Goal: Task Accomplishment & Management: Use online tool/utility

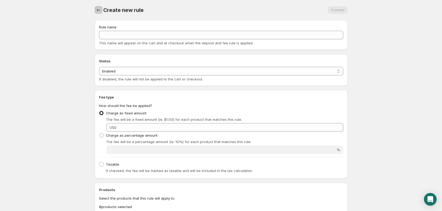
click at [97, 11] on icon "Settings" at bounding box center [98, 9] width 5 height 5
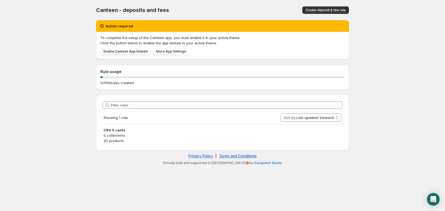
click at [130, 51] on span "Enable Canteen App Embed" at bounding box center [125, 51] width 44 height 4
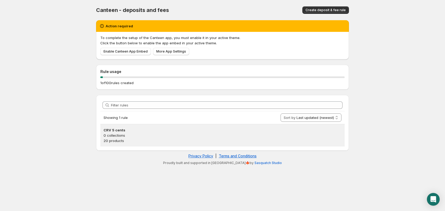
click at [111, 136] on p "0 collections" at bounding box center [222, 135] width 238 height 5
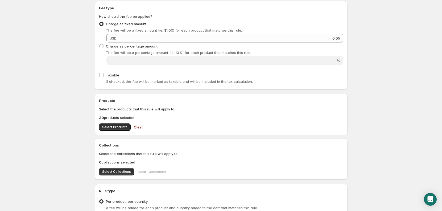
scroll to position [160, 0]
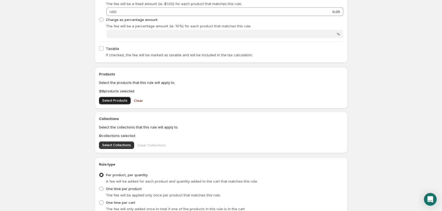
click at [116, 101] on span "Select Products" at bounding box center [114, 101] width 25 height 4
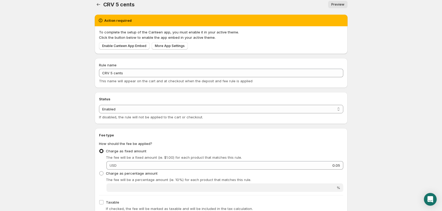
scroll to position [0, 0]
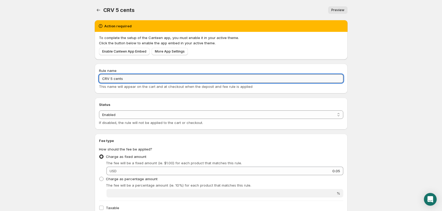
click at [219, 79] on input "CRV 5 cents" at bounding box center [221, 78] width 244 height 9
click at [203, 119] on div "Status Enabled Disabled Enabled If disabled, the rule will not be applied to th…" at bounding box center [221, 118] width 244 height 15
